Goal: Task Accomplishment & Management: Complete application form

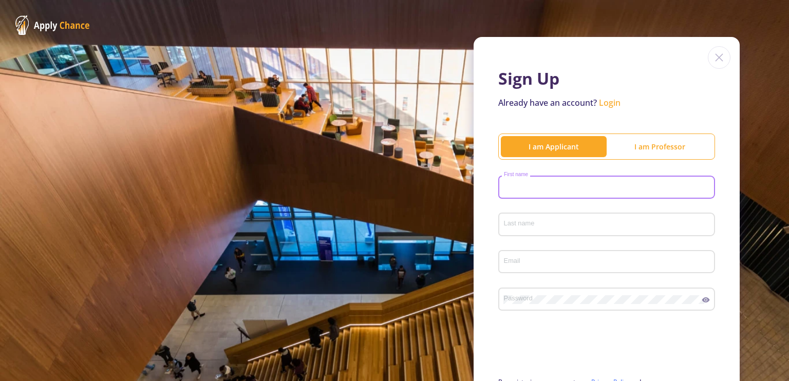
click at [542, 183] on input "First name" at bounding box center [608, 187] width 210 height 9
type input "Sina"
type input "[PERSON_NAME]"
type input "[EMAIL_ADDRESS][DOMAIN_NAME]"
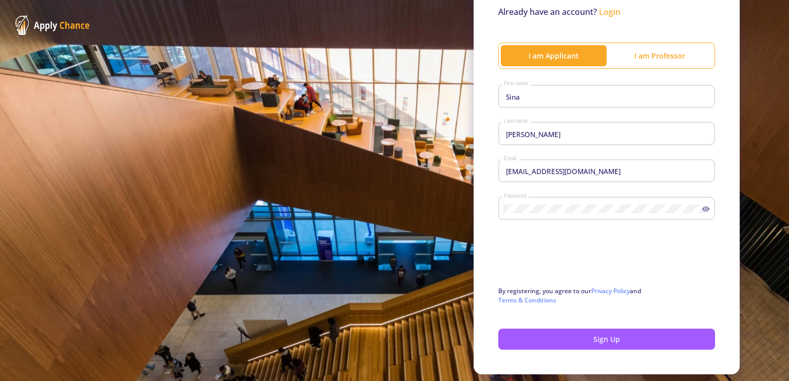
scroll to position [122, 0]
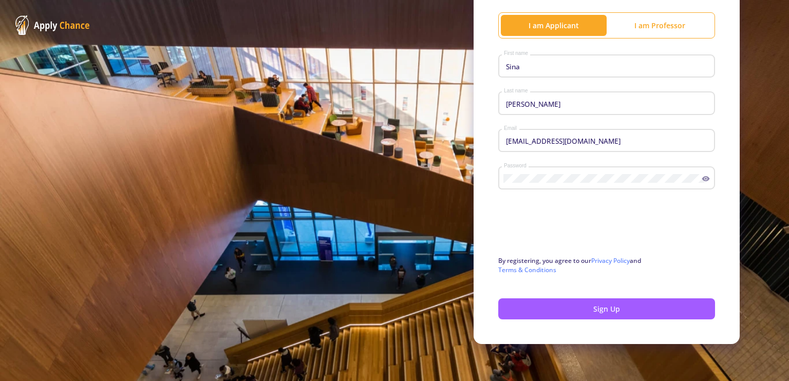
click at [503, 174] on div "Password" at bounding box center [602, 176] width 199 height 27
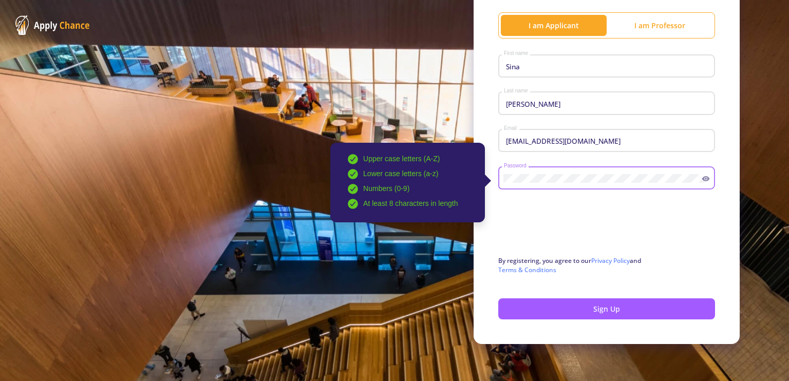
click at [702, 175] on icon at bounding box center [706, 179] width 8 height 8
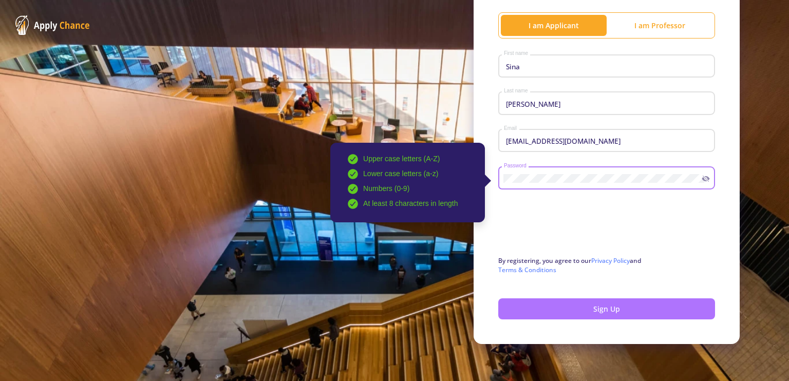
click at [537, 309] on button "Sign Up" at bounding box center [606, 308] width 217 height 21
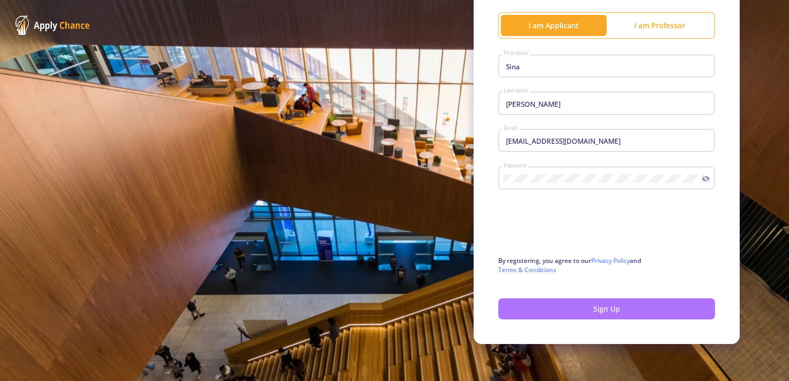
click at [583, 314] on button "Sign Up" at bounding box center [606, 308] width 217 height 21
click at [583, 313] on button "Sign Up" at bounding box center [606, 308] width 217 height 21
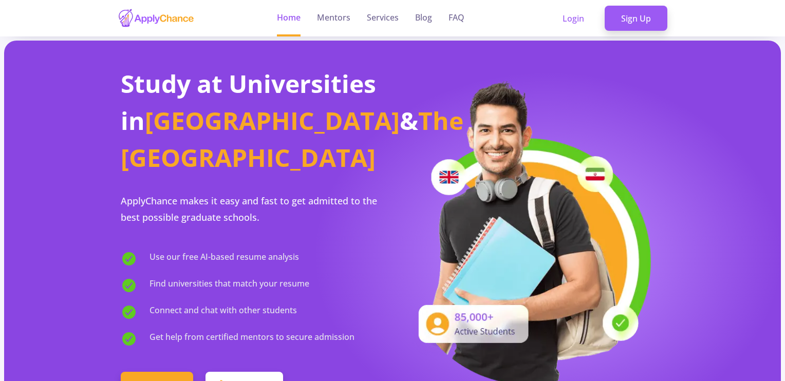
drag, startPoint x: 784, startPoint y: 15, endPoint x: 784, endPoint y: 26, distance: 11.3
click at [784, 26] on header "Home Mentors Services Blog FAQ Login Sign Up" at bounding box center [392, 18] width 785 height 36
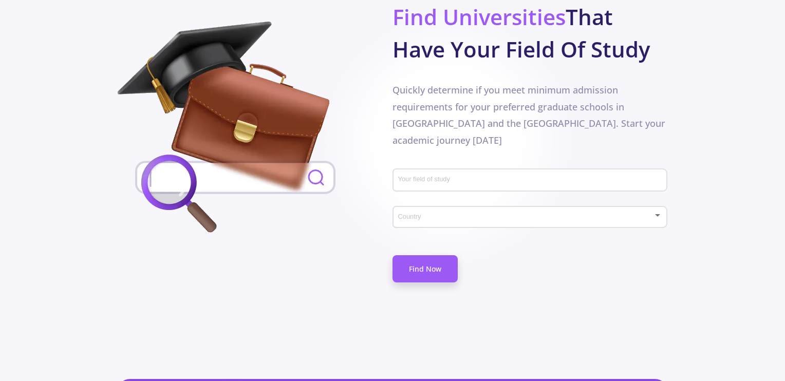
scroll to position [533, 0]
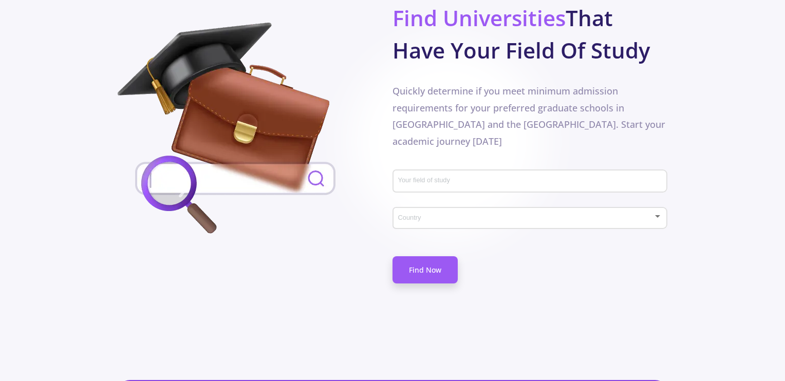
click at [424, 177] on input "Your field of study" at bounding box center [532, 181] width 268 height 9
type input "C"
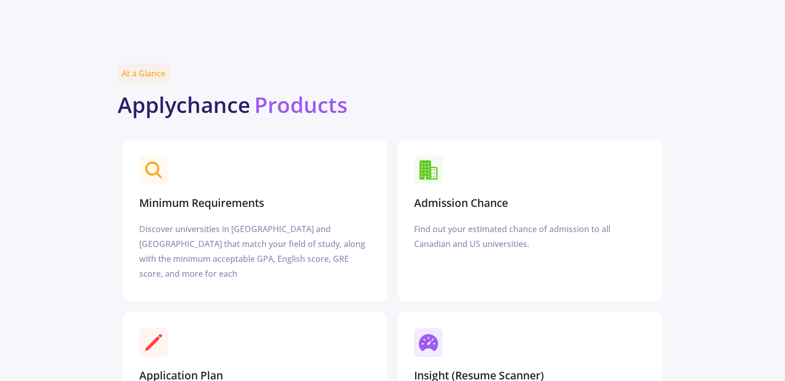
scroll to position [1192, 0]
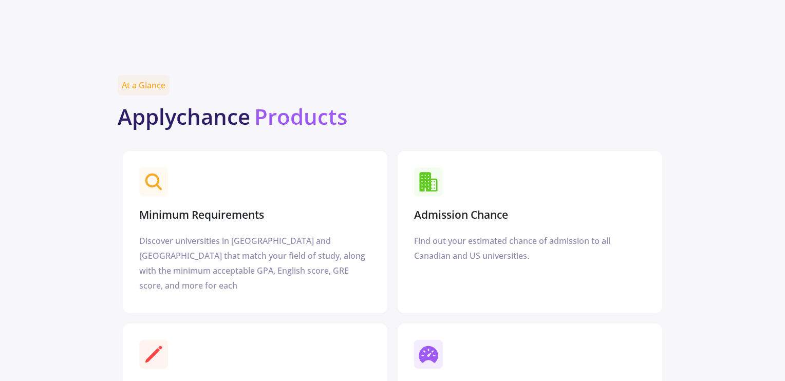
click at [483, 209] on h3 "Admission Chance" at bounding box center [461, 215] width 94 height 13
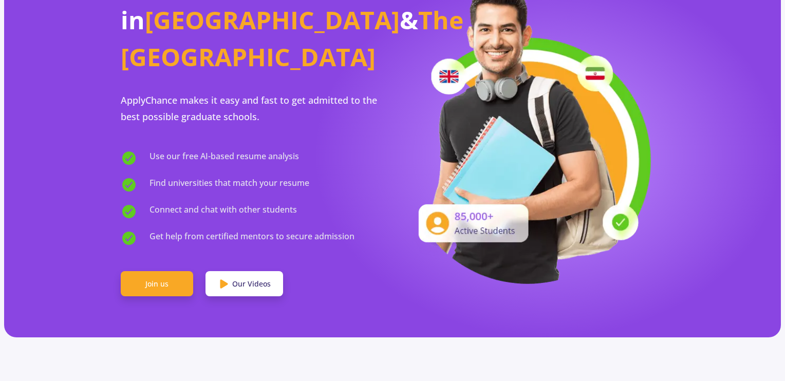
scroll to position [0, 0]
